Goal: Information Seeking & Learning: Learn about a topic

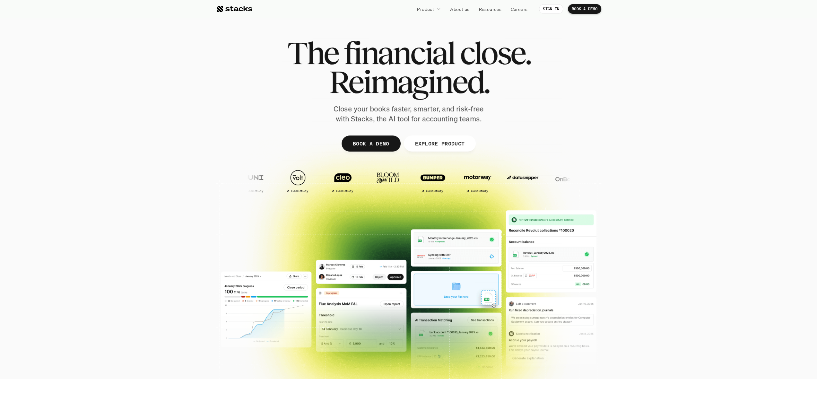
click at [434, 9] on link "Product" at bounding box center [428, 9] width 31 height 12
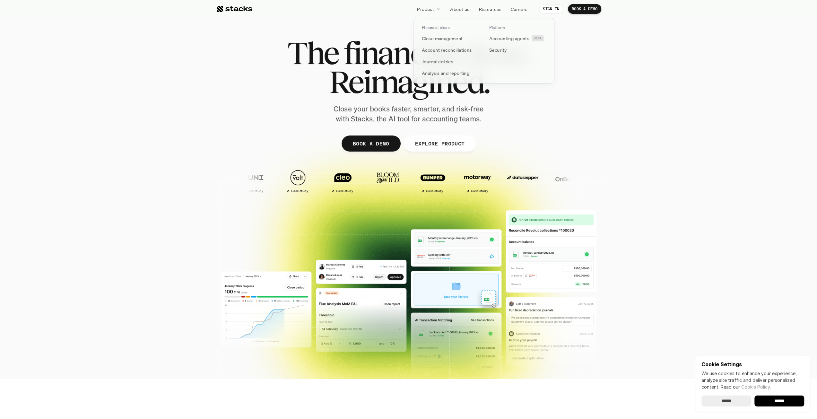
click at [437, 6] on div at bounding box center [438, 8] width 4 height 5
click at [437, 51] on p "Account reconciliations" at bounding box center [447, 50] width 50 height 7
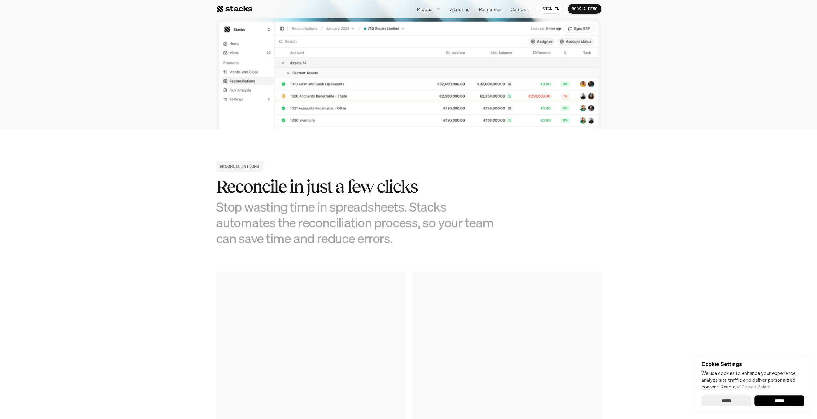
scroll to position [160, 0]
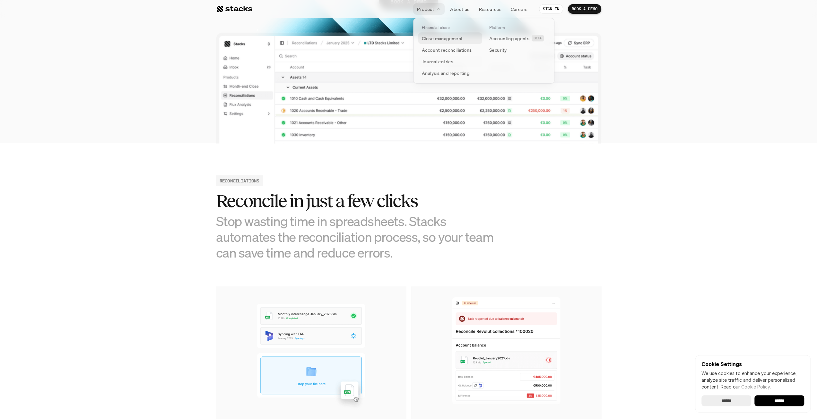
click at [440, 34] on link "Close management" at bounding box center [450, 38] width 64 height 12
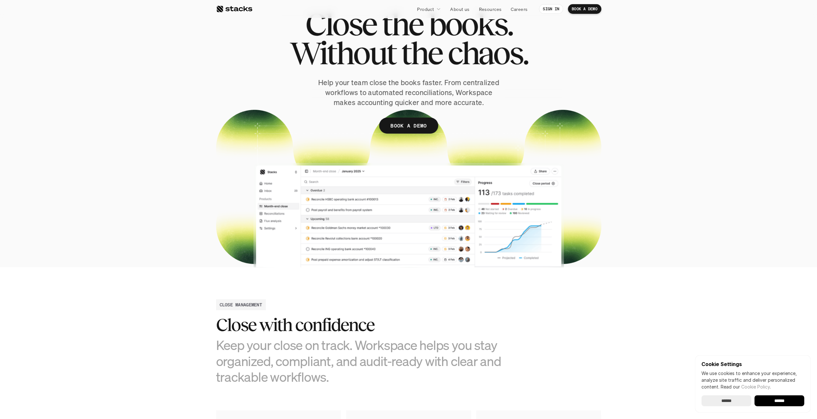
scroll to position [64, 0]
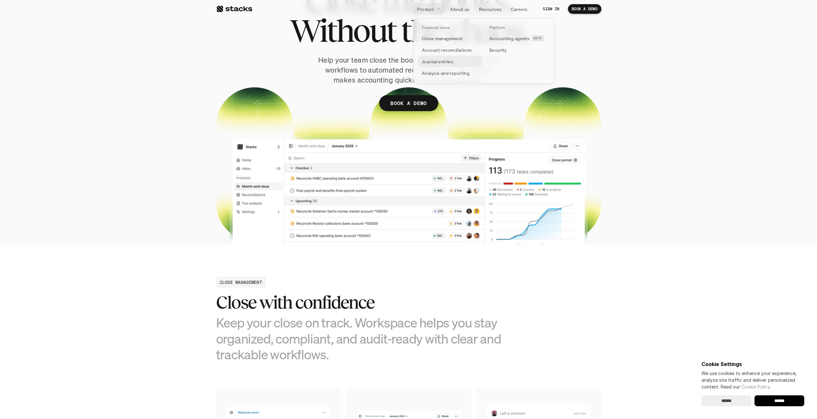
click at [436, 58] on p "Journal entries" at bounding box center [437, 61] width 31 height 7
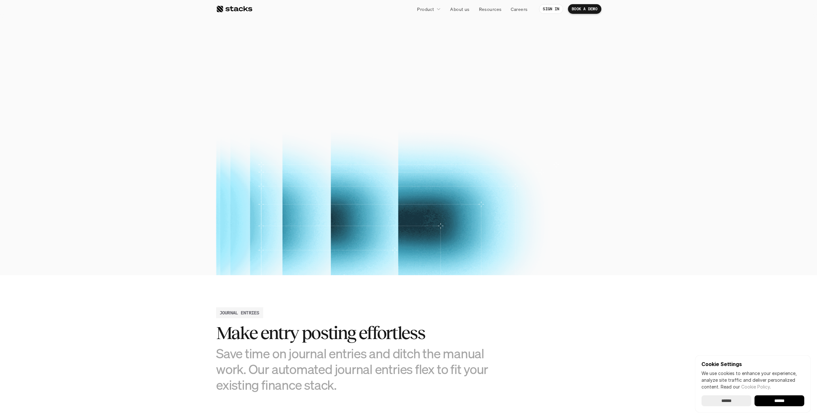
click at [372, 122] on p "Leave the manual work behind. Stacks makes journal entry posting faster, smarte…" at bounding box center [408, 132] width 160 height 30
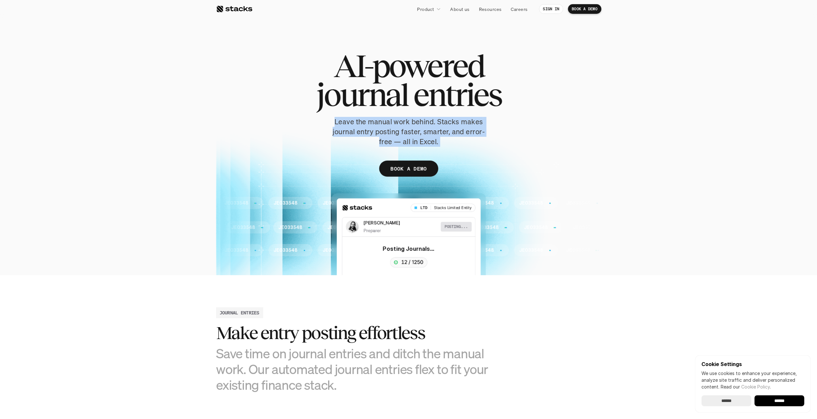
click at [372, 122] on p "Leave the manual work behind. Stacks makes journal entry posting faster, smarte…" at bounding box center [408, 132] width 160 height 30
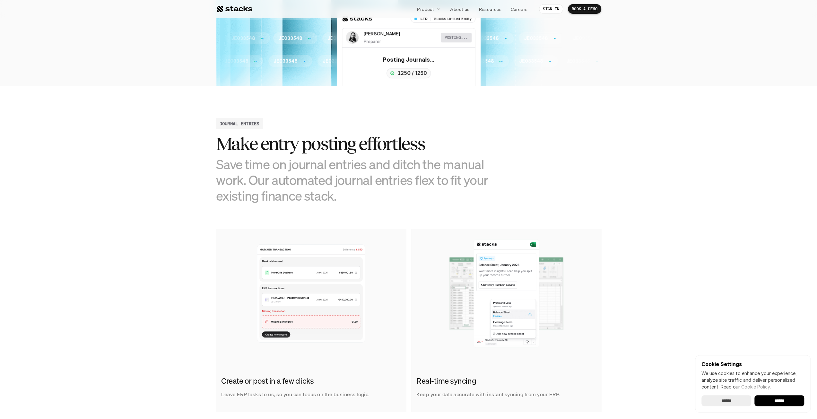
scroll to position [193, 0]
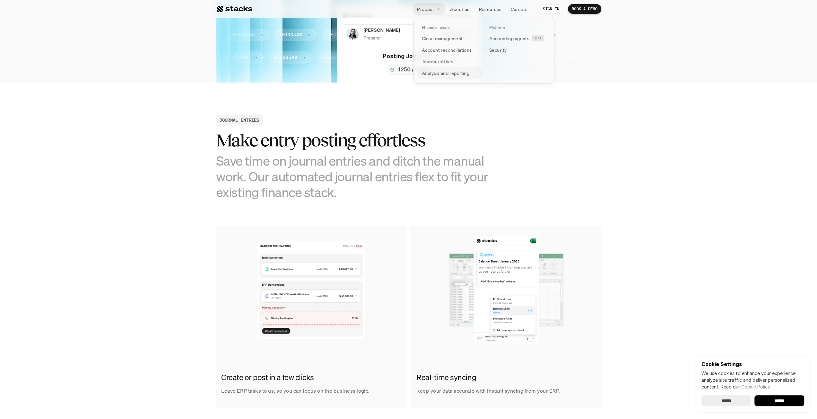
click at [445, 75] on p "Analysis and reporting" at bounding box center [445, 73] width 47 height 7
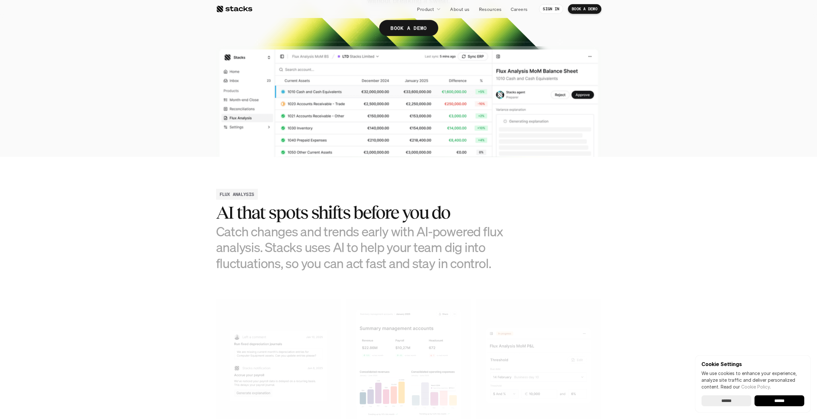
scroll to position [225, 0]
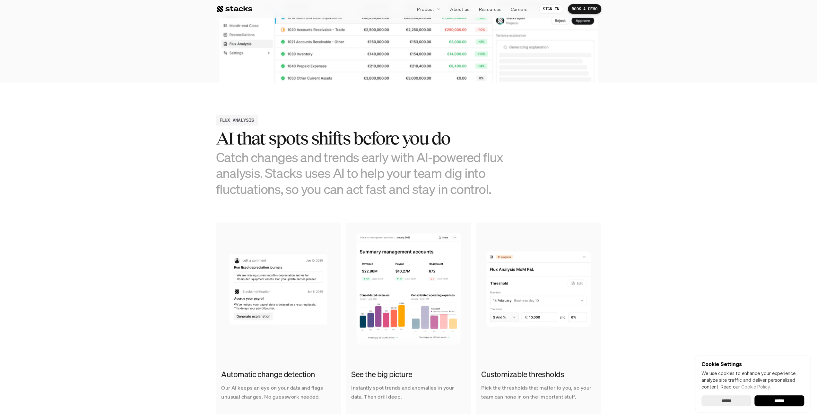
click at [449, 164] on h3 "Catch changes and trends early with AI-powered flux analysis. Stacks uses AI to…" at bounding box center [360, 172] width 289 height 47
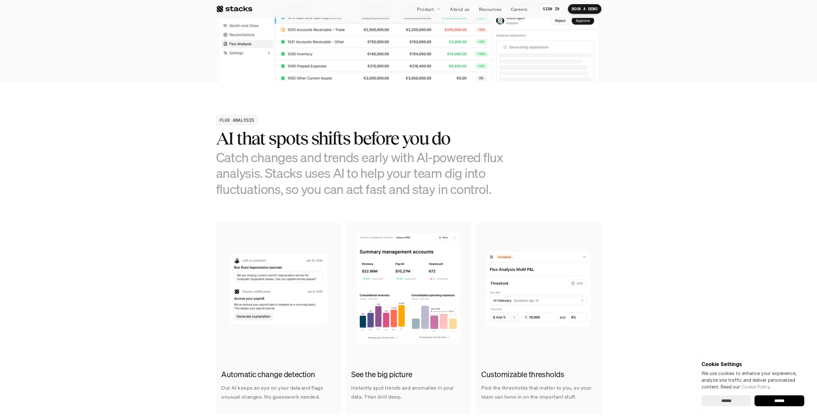
click at [449, 164] on h3 "Catch changes and trends early with AI-powered flux analysis. Stacks uses AI to…" at bounding box center [360, 172] width 289 height 47
